Goal: Register for event/course

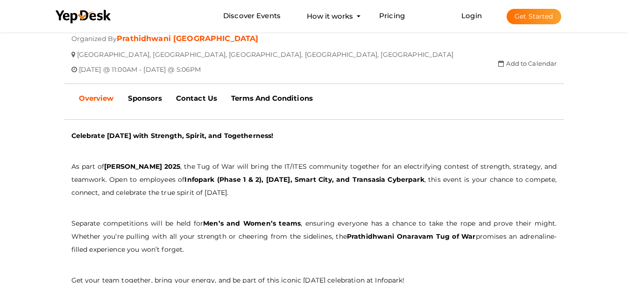
scroll to position [240, 0]
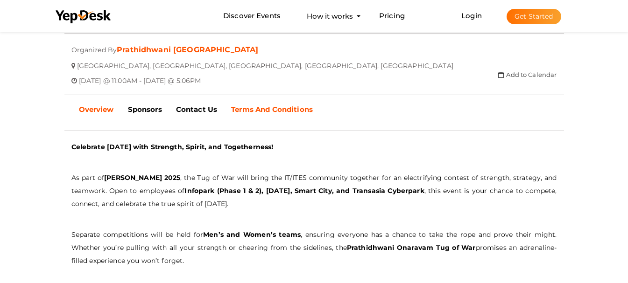
click at [252, 113] on b "Terms And Conditions" at bounding box center [272, 109] width 82 height 9
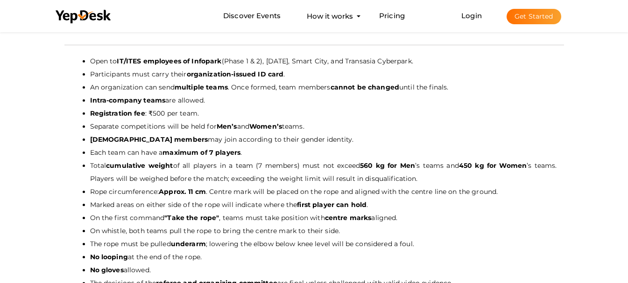
scroll to position [327, 0]
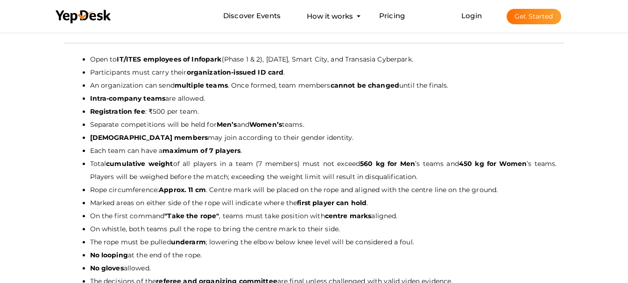
click at [99, 140] on b "[DEMOGRAPHIC_DATA] members" at bounding box center [149, 138] width 118 height 8
copy b "[DEMOGRAPHIC_DATA]"
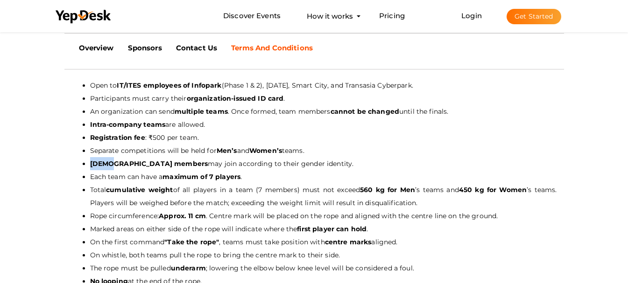
scroll to position [296, 0]
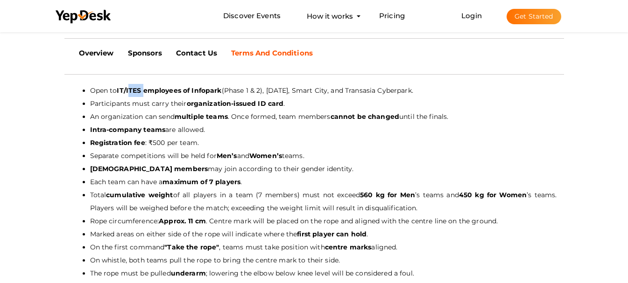
drag, startPoint x: 143, startPoint y: 91, endPoint x: 127, endPoint y: 90, distance: 15.4
click at [127, 90] on b "IT/ITES employees of Infopark" at bounding box center [169, 90] width 105 height 8
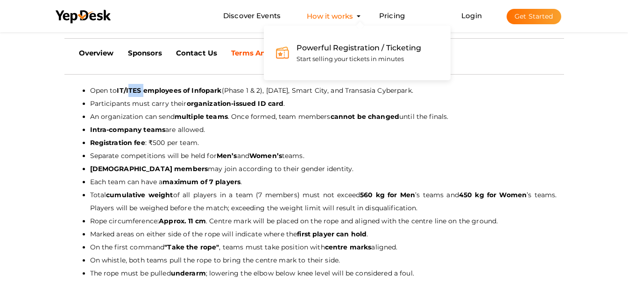
copy b "ITES"
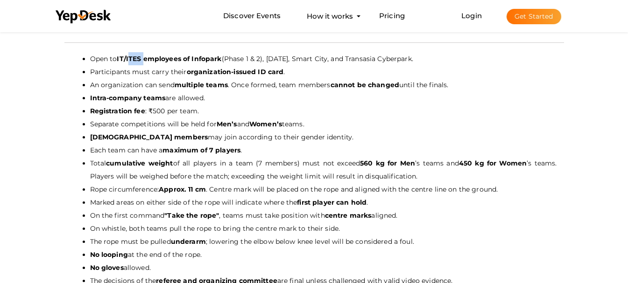
scroll to position [331, 0]
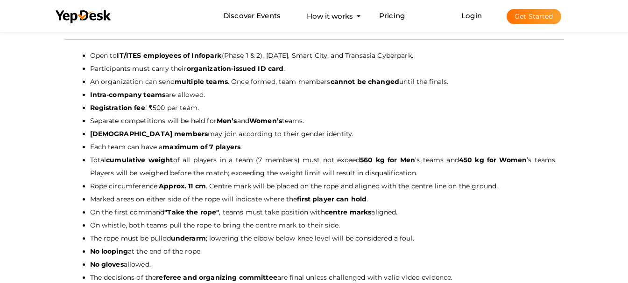
click at [592, 148] on div "close Your present response to the invite is You can change your response below…" at bounding box center [314, 113] width 628 height 829
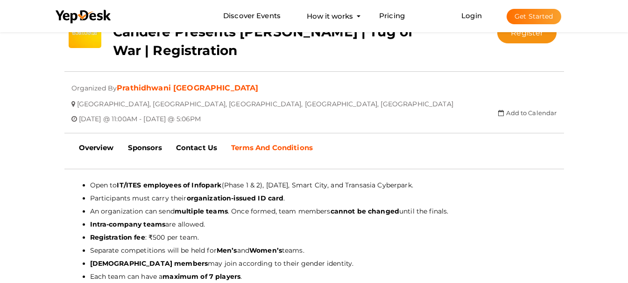
scroll to position [245, 0]
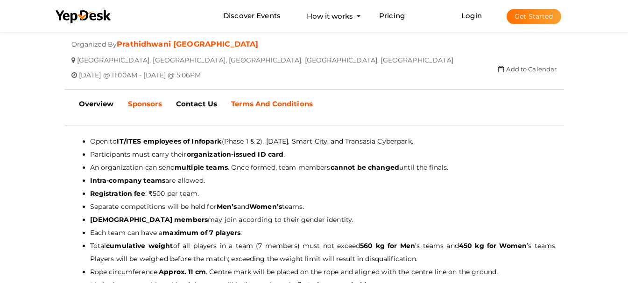
click at [141, 99] on b "Sponsors" at bounding box center [145, 103] width 34 height 9
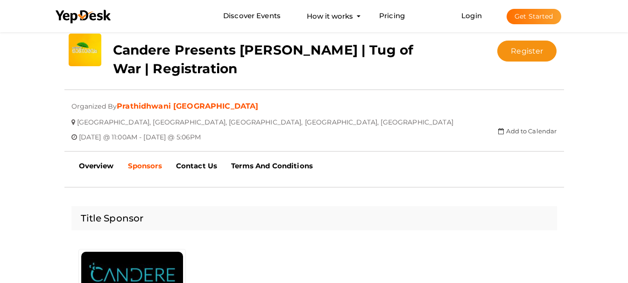
scroll to position [179, 0]
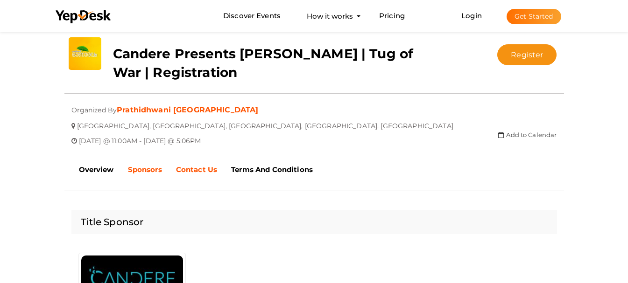
click at [201, 172] on b "Contact Us" at bounding box center [196, 169] width 41 height 9
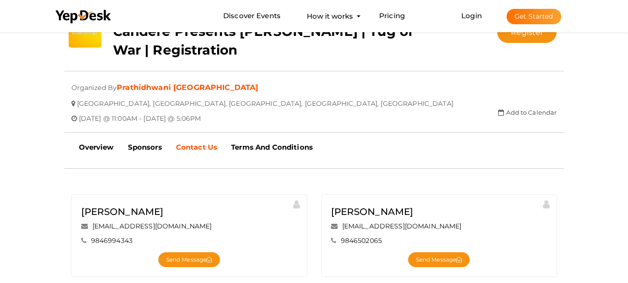
scroll to position [197, 0]
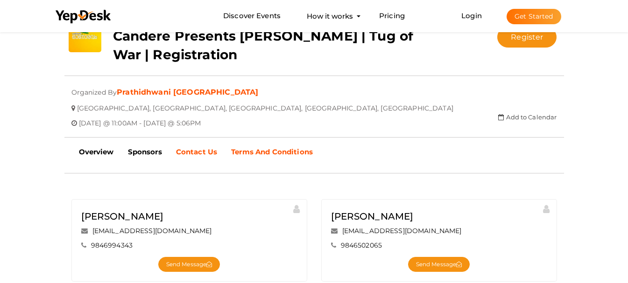
click at [287, 153] on b "Terms And Conditions" at bounding box center [272, 152] width 82 height 9
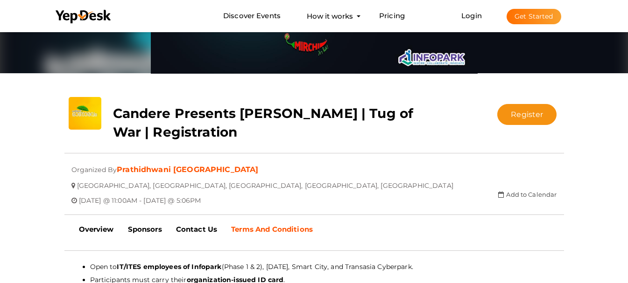
scroll to position [142, 0]
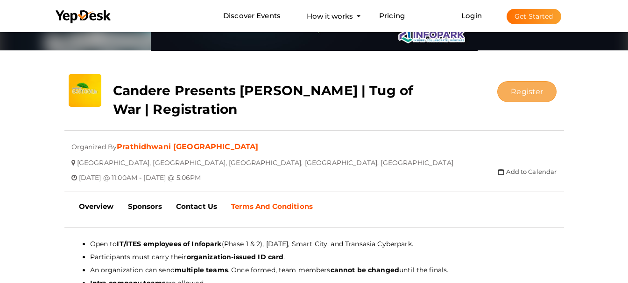
click at [536, 92] on button "Register" at bounding box center [526, 91] width 59 height 21
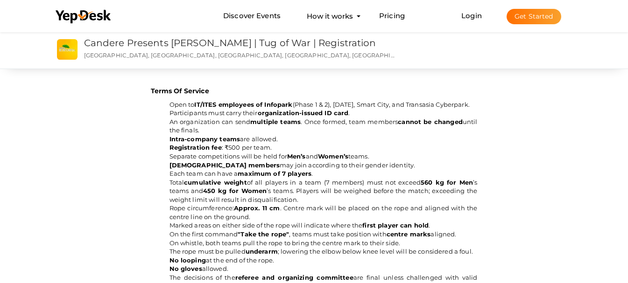
scroll to position [381, 0]
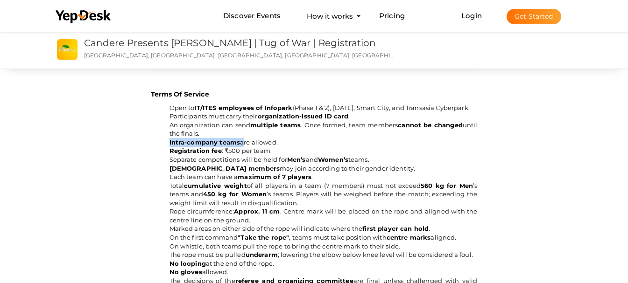
drag, startPoint x: 169, startPoint y: 144, endPoint x: 240, endPoint y: 146, distance: 71.5
click at [240, 146] on ul "Open to IT/ITES employees of Infopark (Phase 1 & 2), [DATE], Smart City, and Tr…" at bounding box center [314, 203] width 327 height 199
copy span "Intra-company teams"
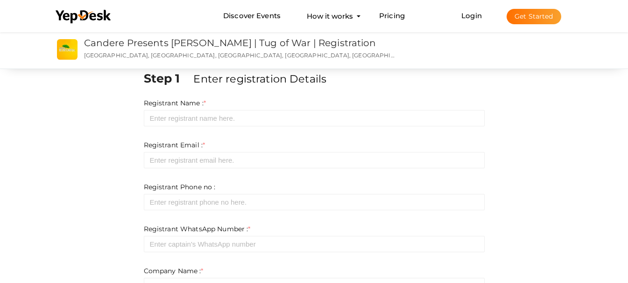
scroll to position [0, 0]
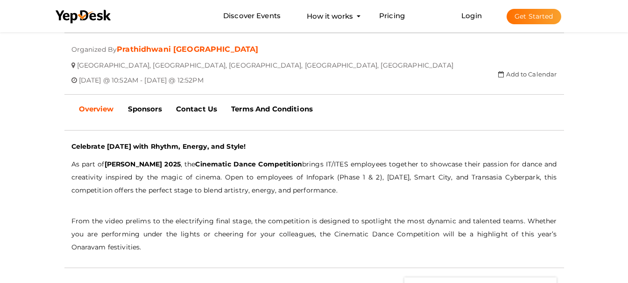
scroll to position [239, 0]
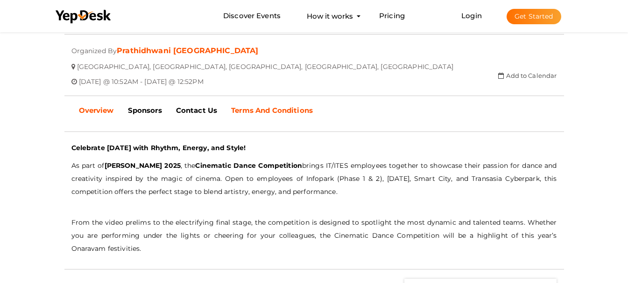
click at [252, 114] on b "Terms And Conditions" at bounding box center [272, 110] width 82 height 9
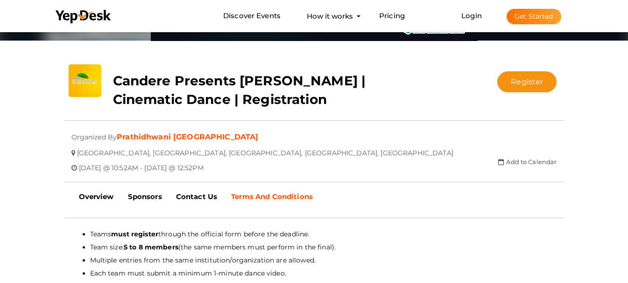
scroll to position [154, 0]
